Goal: Check status: Check status

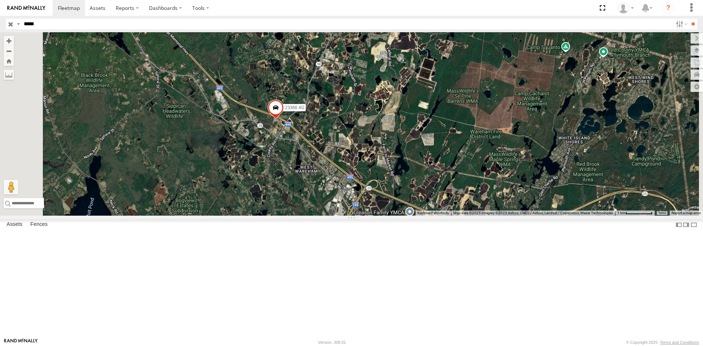
drag, startPoint x: 51, startPoint y: 26, endPoint x: -4, endPoint y: 14, distance: 56.1
click at [0, 14] on html at bounding box center [351, 173] width 703 height 346
type input "*****"
click at [689, 19] on input "**" at bounding box center [693, 24] width 8 height 11
click at [0, 0] on div "23196" at bounding box center [0, 0] width 0 height 0
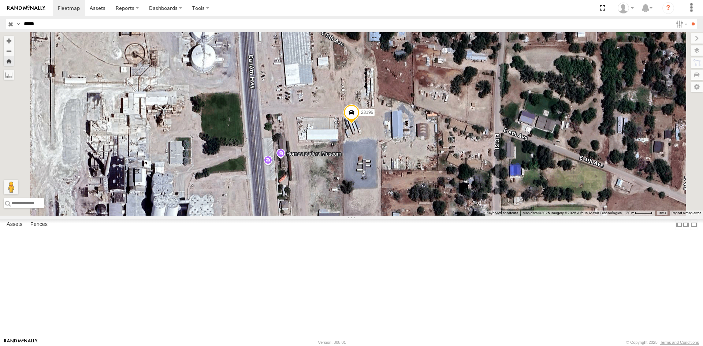
click at [0, 0] on div "All Assets" at bounding box center [0, 0] width 0 height 0
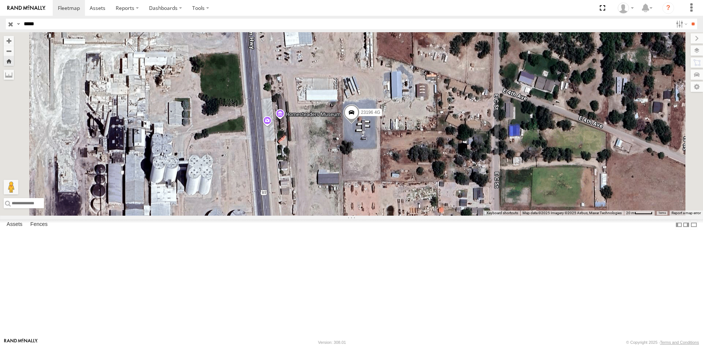
click at [359, 124] on span at bounding box center [351, 114] width 16 height 20
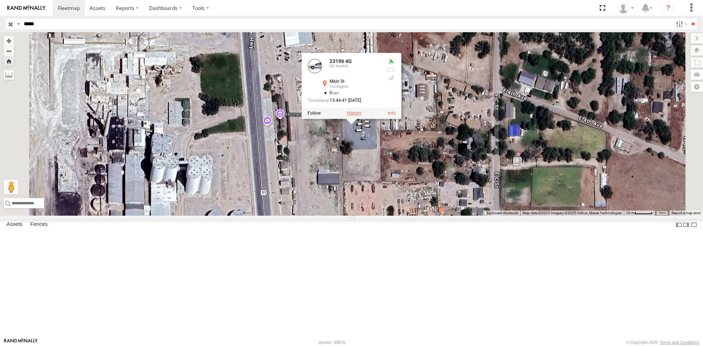
click at [361, 116] on label at bounding box center [354, 113] width 14 height 5
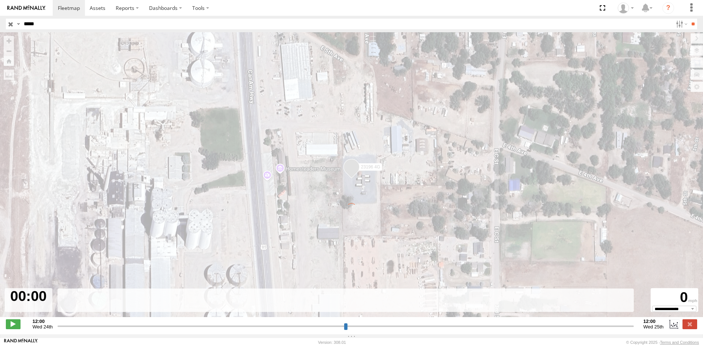
type input "**********"
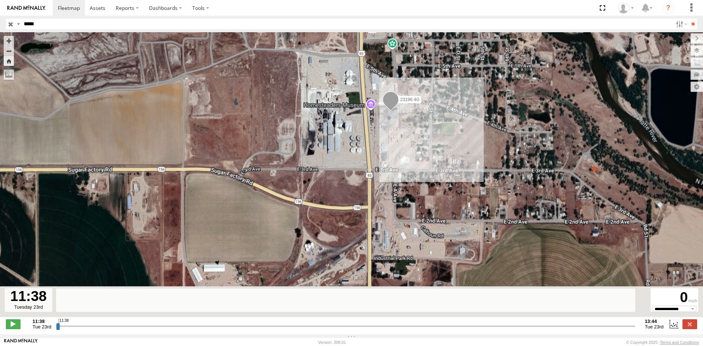
drag, startPoint x: 334, startPoint y: 192, endPoint x: 343, endPoint y: 114, distance: 78.5
click at [343, 114] on div "23196 4G Loading..." at bounding box center [351, 178] width 703 height 293
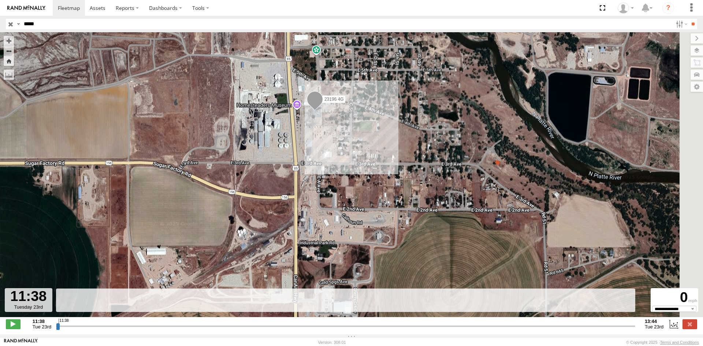
drag, startPoint x: 420, startPoint y: 134, endPoint x: 346, endPoint y: 198, distance: 97.9
click at [346, 198] on div "23196 4G Loading..." at bounding box center [351, 178] width 703 height 293
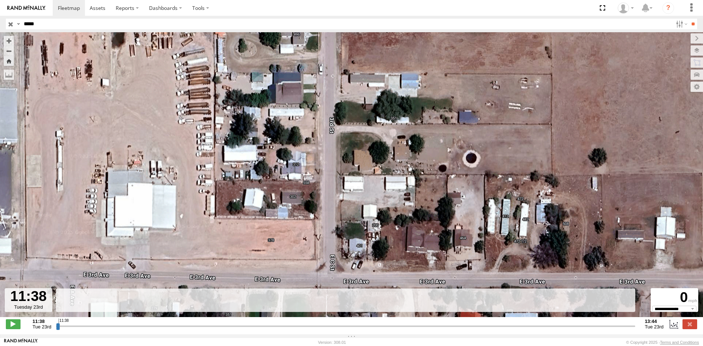
drag, startPoint x: 221, startPoint y: 94, endPoint x: 243, endPoint y: 139, distance: 49.8
click at [242, 138] on div "23196 4G Loading..." at bounding box center [351, 178] width 703 height 293
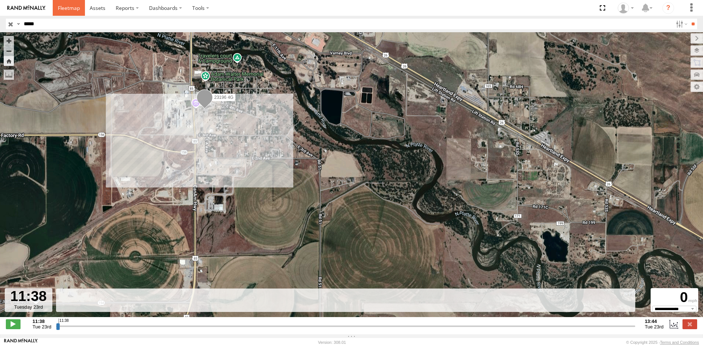
click at [67, 3] on link at bounding box center [69, 8] width 32 height 16
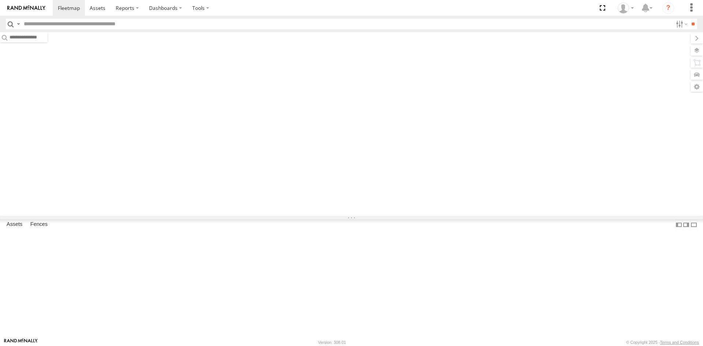
type input "*****"
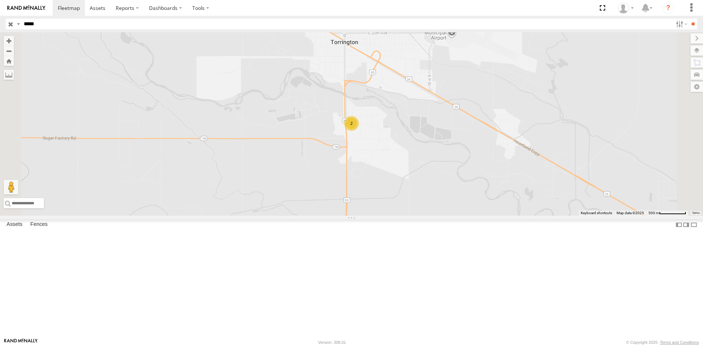
click at [0, 0] on div "23196 4G" at bounding box center [0, 0] width 0 height 0
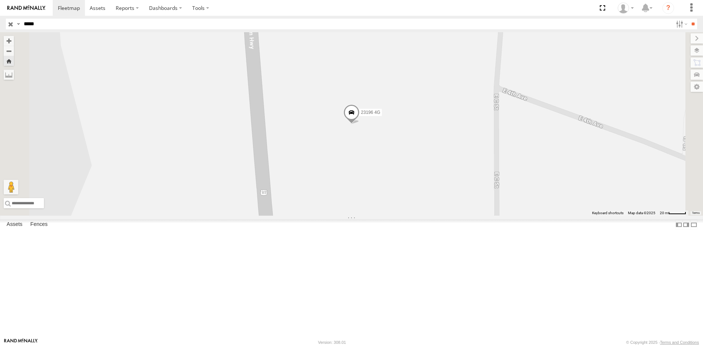
click at [359, 124] on span at bounding box center [351, 114] width 16 height 20
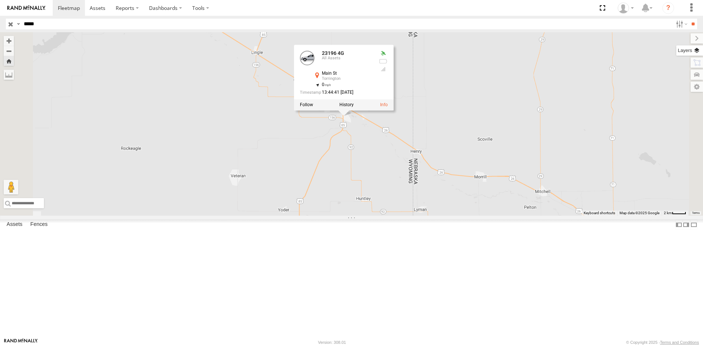
click at [700, 47] on label at bounding box center [689, 50] width 27 height 10
click at [0, 0] on span "Basemaps" at bounding box center [0, 0] width 0 height 0
click at [0, 0] on span "Satellite + Roadmap" at bounding box center [0, 0] width 0 height 0
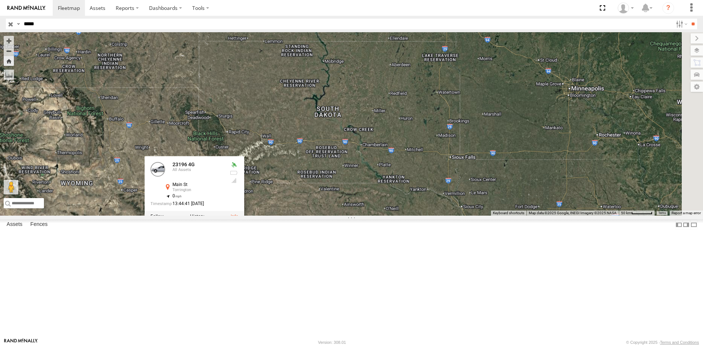
drag, startPoint x: 529, startPoint y: 145, endPoint x: 282, endPoint y: 294, distance: 287.6
click at [281, 216] on div "23196 4G 23196 4G All Assets [GEOGRAPHIC_DATA] 42.04797 , -104.18275 0 13:44:41…" at bounding box center [351, 123] width 703 height 183
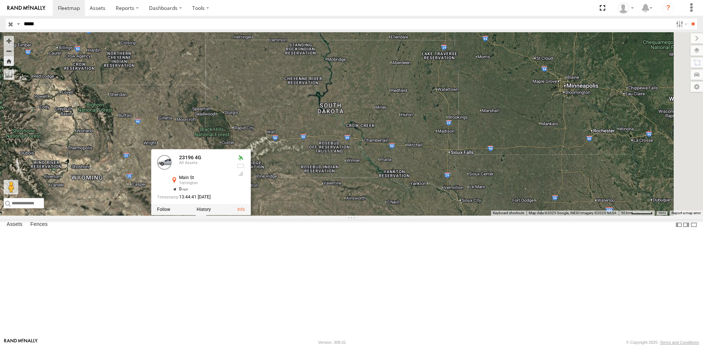
click at [323, 187] on div "23196 4G 23196 4G All Assets [GEOGRAPHIC_DATA] 42.04797 , -104.18275 0 13:44:41…" at bounding box center [351, 123] width 703 height 183
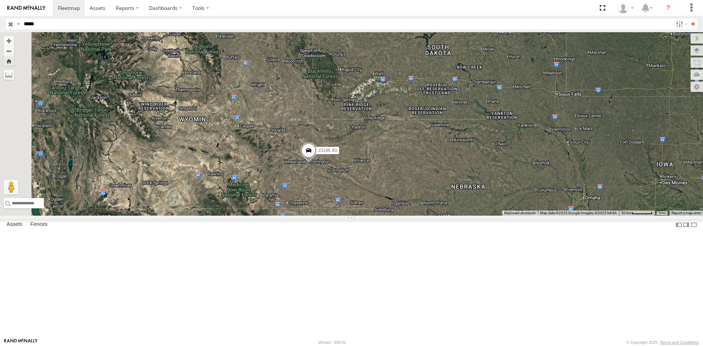
drag, startPoint x: 286, startPoint y: 243, endPoint x: 442, endPoint y: 222, distance: 157.0
click at [442, 216] on div "23196 4G" at bounding box center [351, 123] width 703 height 183
